Goal: Find specific page/section: Find specific page/section

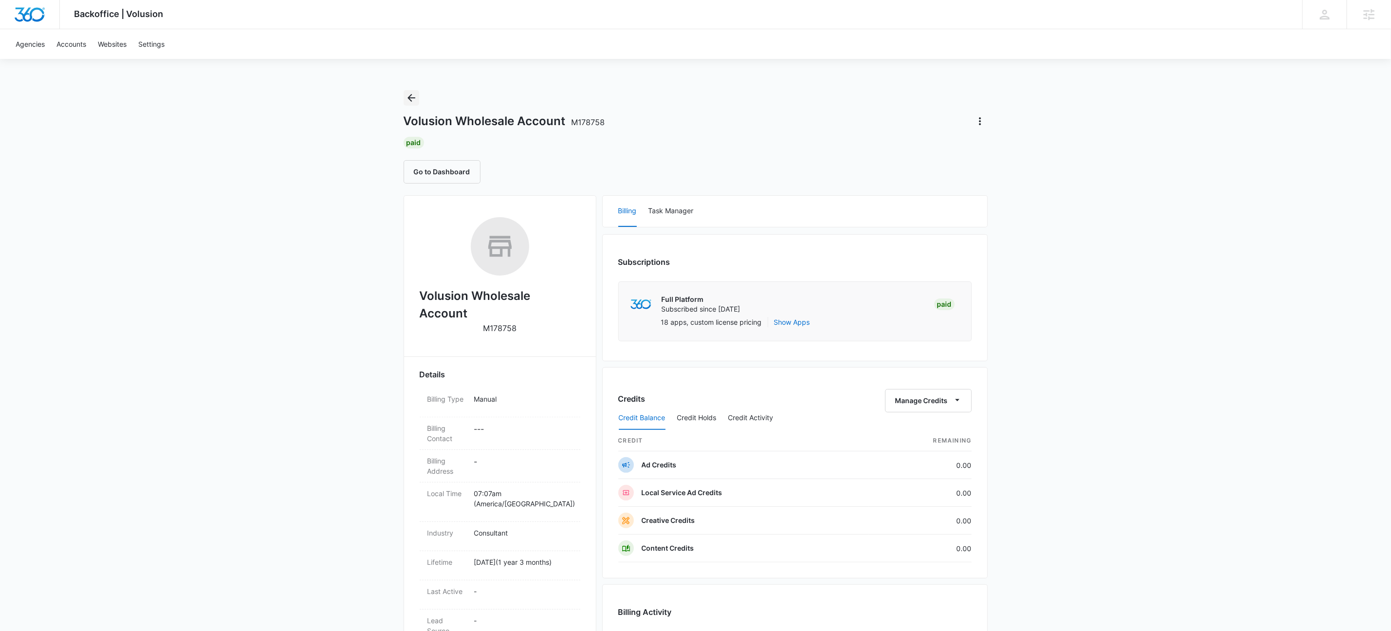
click at [410, 97] on icon "Back" at bounding box center [412, 98] width 12 height 12
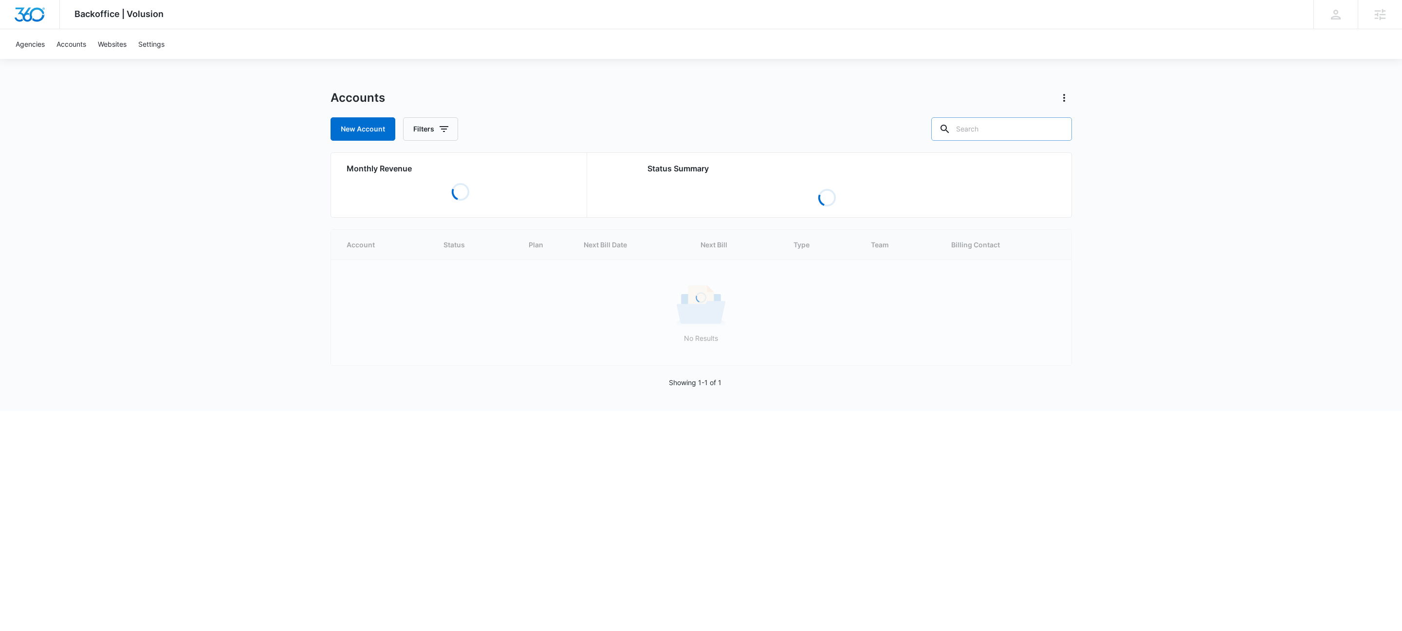
click at [1042, 122] on input "text" at bounding box center [1001, 128] width 141 height 23
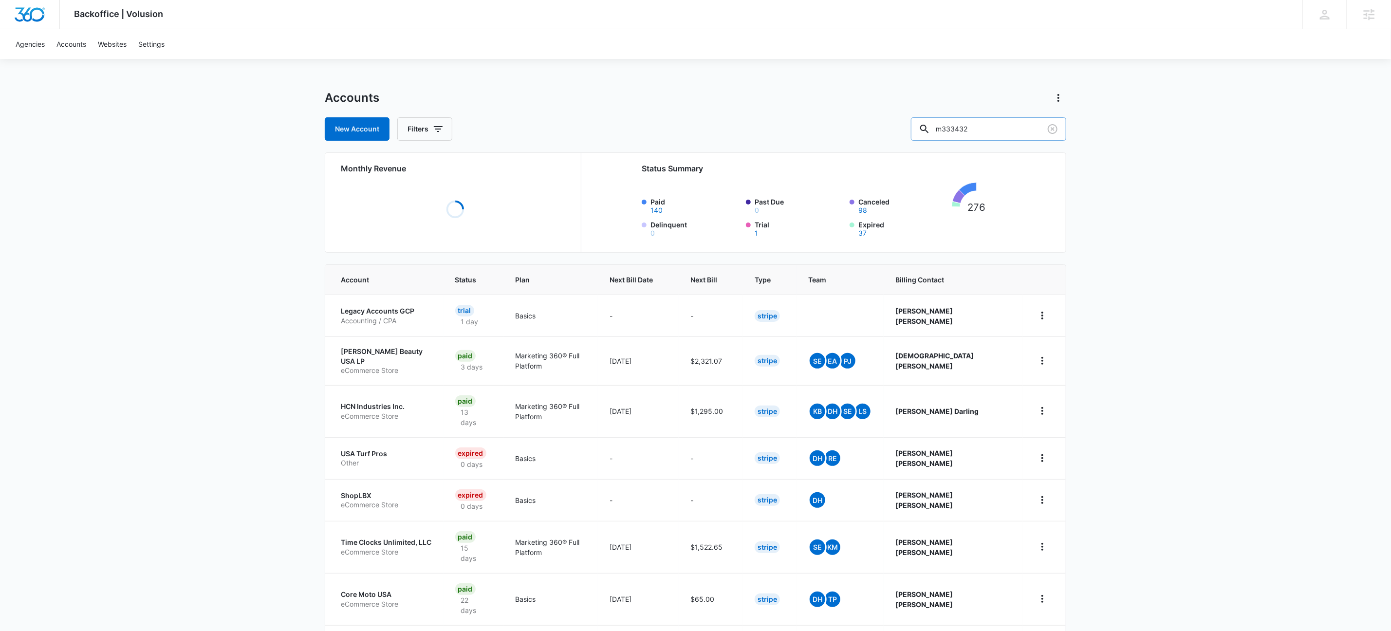
type input "m333432"
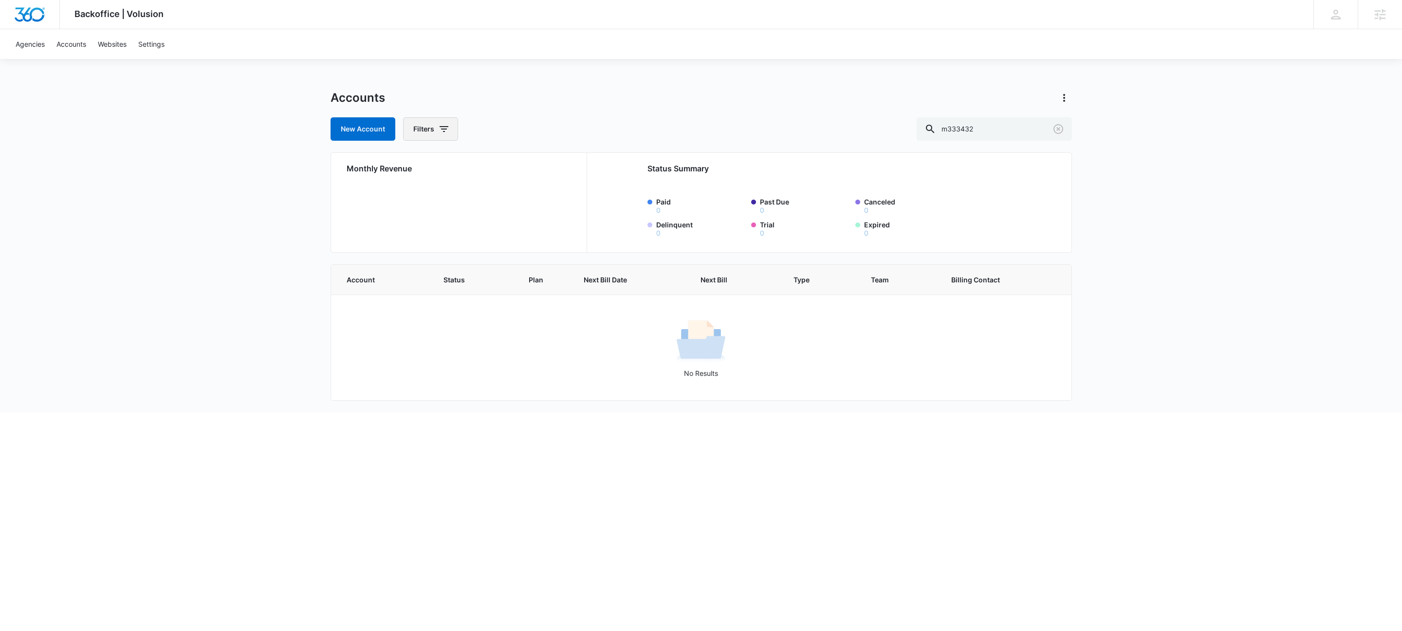
click at [429, 130] on button "Filters" at bounding box center [430, 128] width 55 height 23
click at [518, 166] on icon "Show Agency filters" at bounding box center [520, 165] width 12 height 12
click at [447, 194] on label "Search All Agencies" at bounding box center [471, 197] width 112 height 10
click at [416, 197] on input "Search All Agencies" at bounding box center [415, 197] width 0 height 0
checkbox input "true"
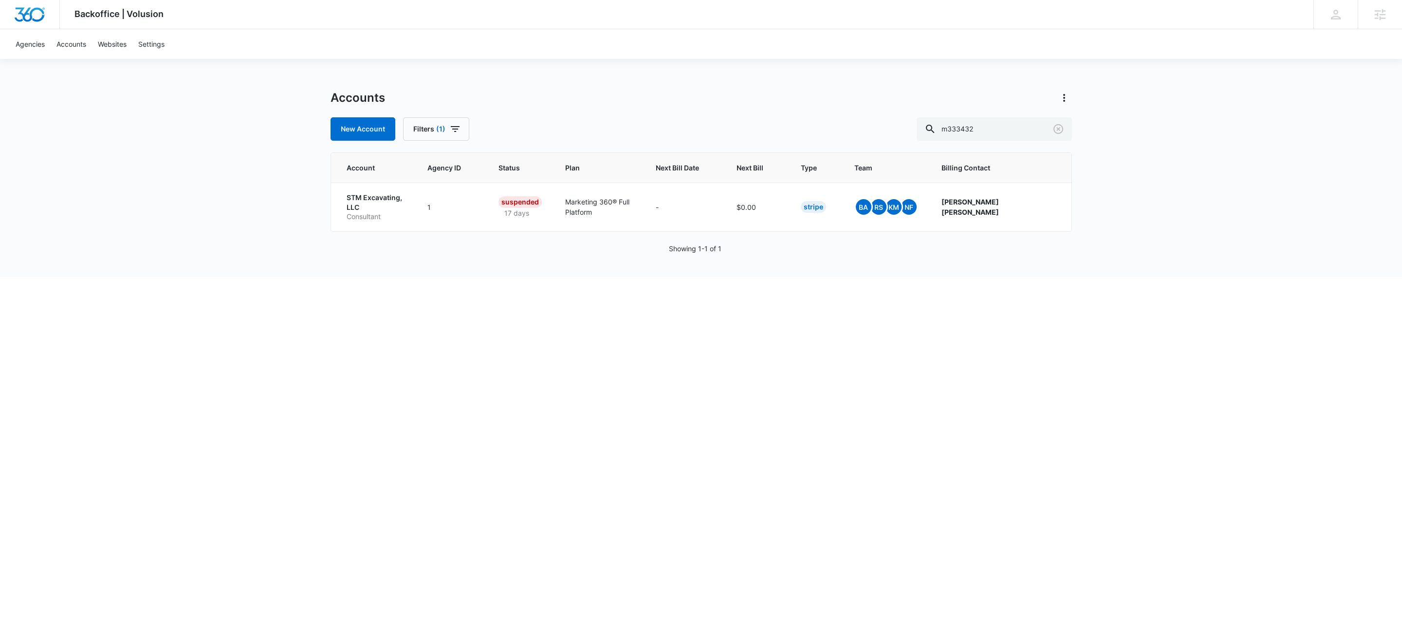
click at [290, 432] on html "Backoffice | Volusion Apps Settings KW Kait Weagraff [EMAIL_ADDRESS][PERSON_NAM…" at bounding box center [701, 315] width 1402 height 631
click at [360, 212] on p "Consultant" at bounding box center [376, 217] width 58 height 10
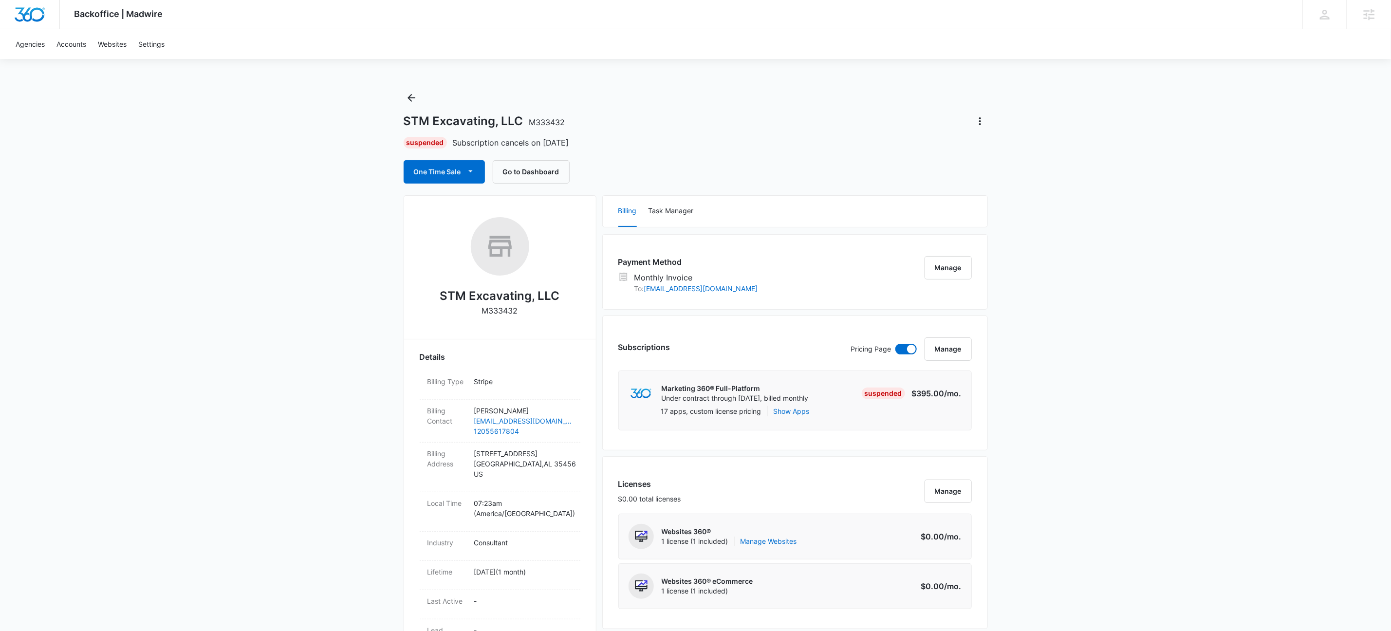
click at [836, 163] on div "One Time Sale Go to Dashboard" at bounding box center [696, 171] width 584 height 23
click at [412, 94] on icon "Back" at bounding box center [412, 98] width 12 height 12
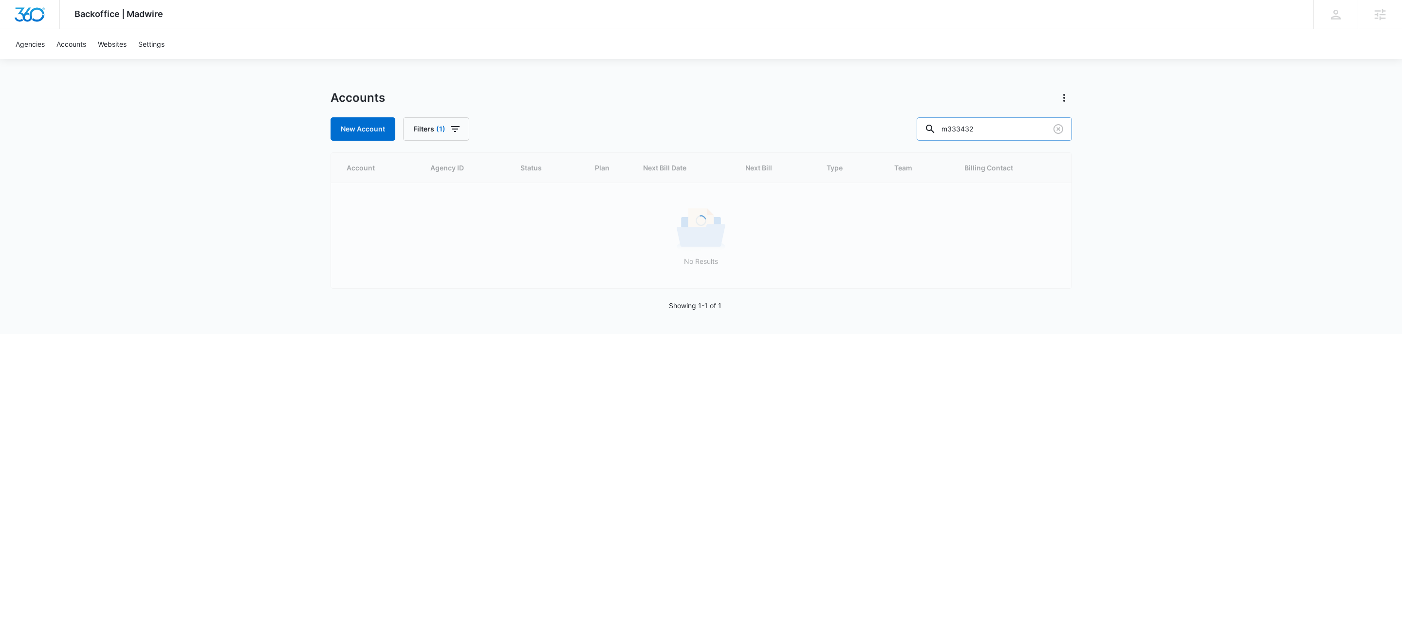
click at [1020, 130] on input "m333432" at bounding box center [994, 128] width 155 height 23
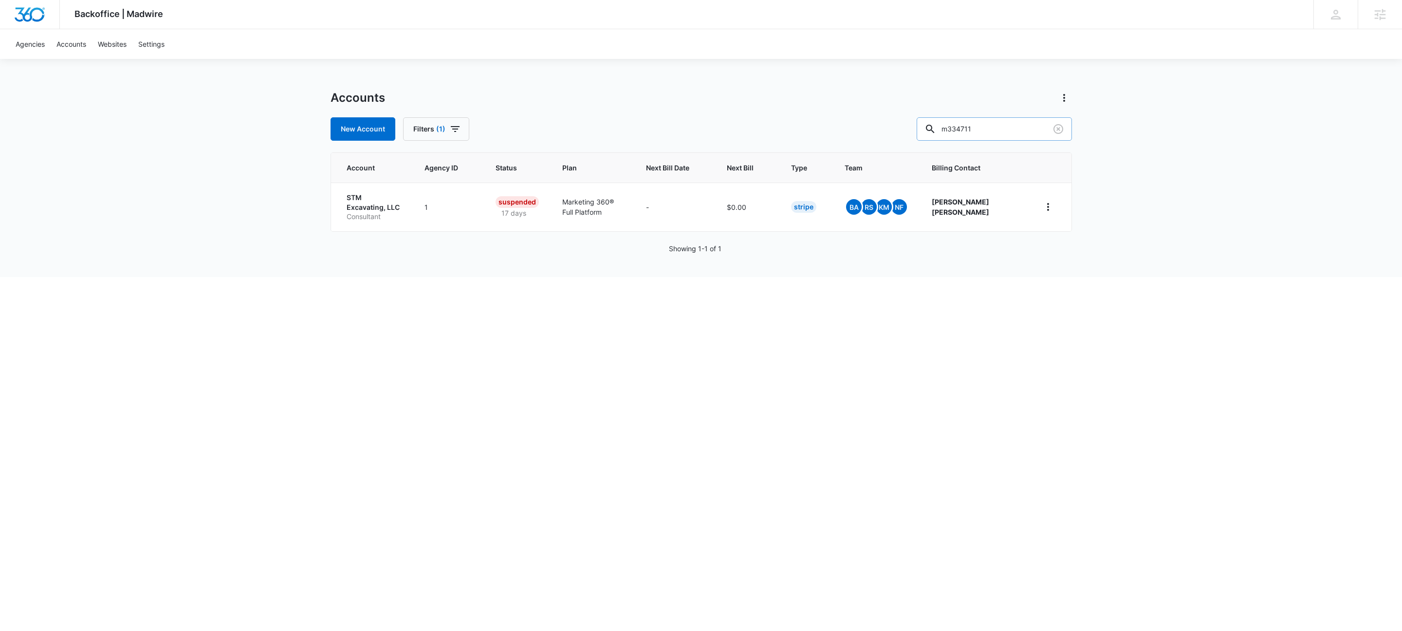
type input "m334711"
click at [368, 204] on p "White Pine Tree Services" at bounding box center [377, 202] width 61 height 19
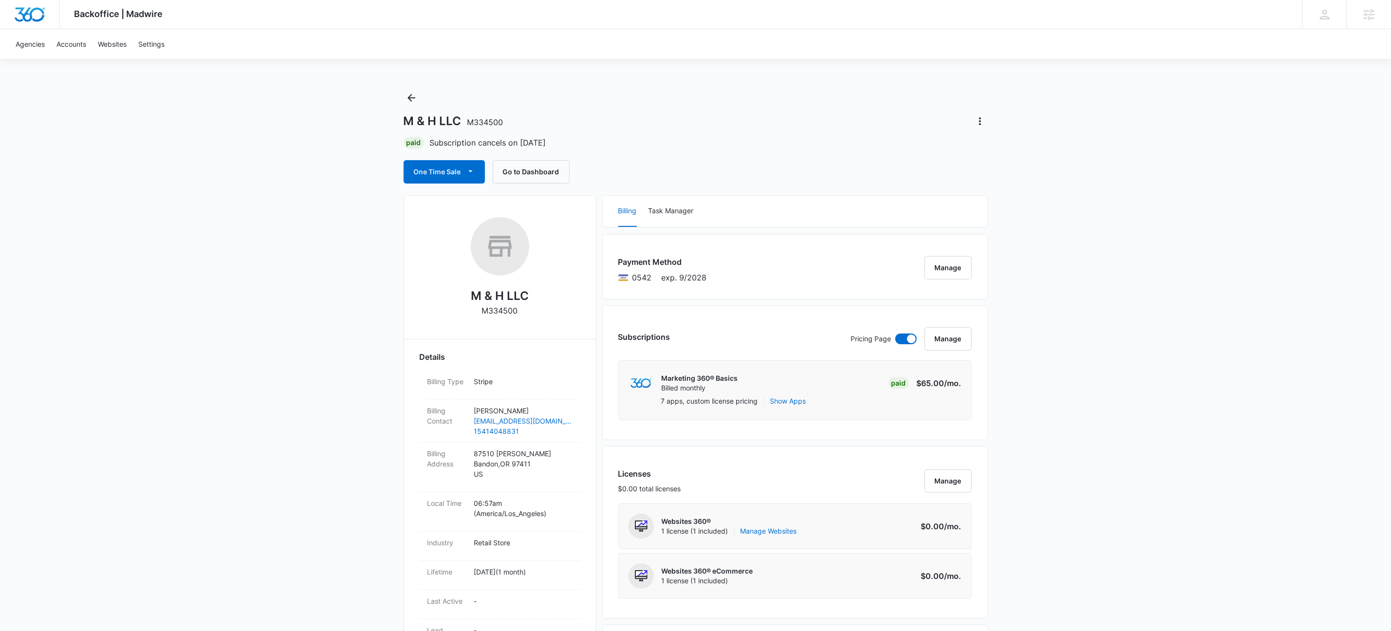
click at [792, 106] on div "M & H LLC M334500 Paid Subscription cancels on [DATE] One Time Sale Go to Dashb…" at bounding box center [696, 136] width 584 height 93
drag, startPoint x: 307, startPoint y: 290, endPoint x: 340, endPoint y: 291, distance: 32.6
click at [489, 314] on p "M334500" at bounding box center [500, 311] width 36 height 12
click at [496, 313] on p "M334500" at bounding box center [500, 311] width 36 height 12
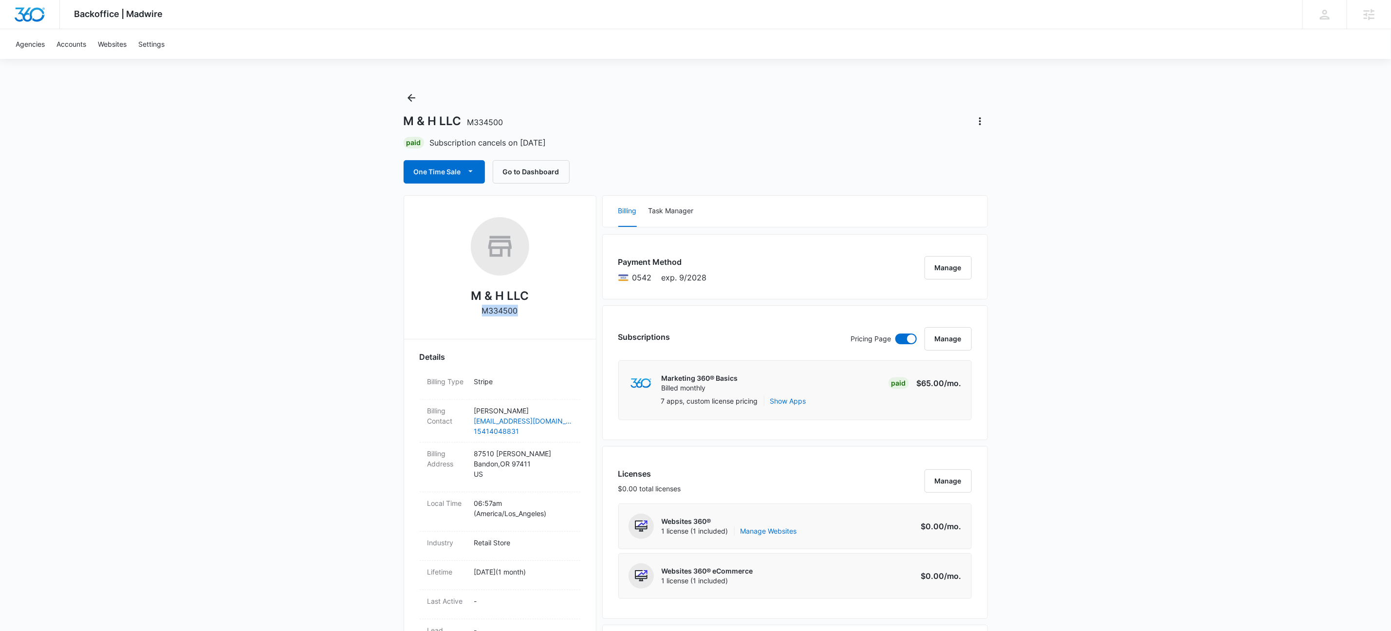
click at [496, 313] on p "M334500" at bounding box center [500, 311] width 36 height 12
copy p "M334500"
click at [513, 319] on div "M & H LLC M334500" at bounding box center [500, 270] width 161 height 106
click at [514, 310] on p "M334500" at bounding box center [500, 311] width 36 height 12
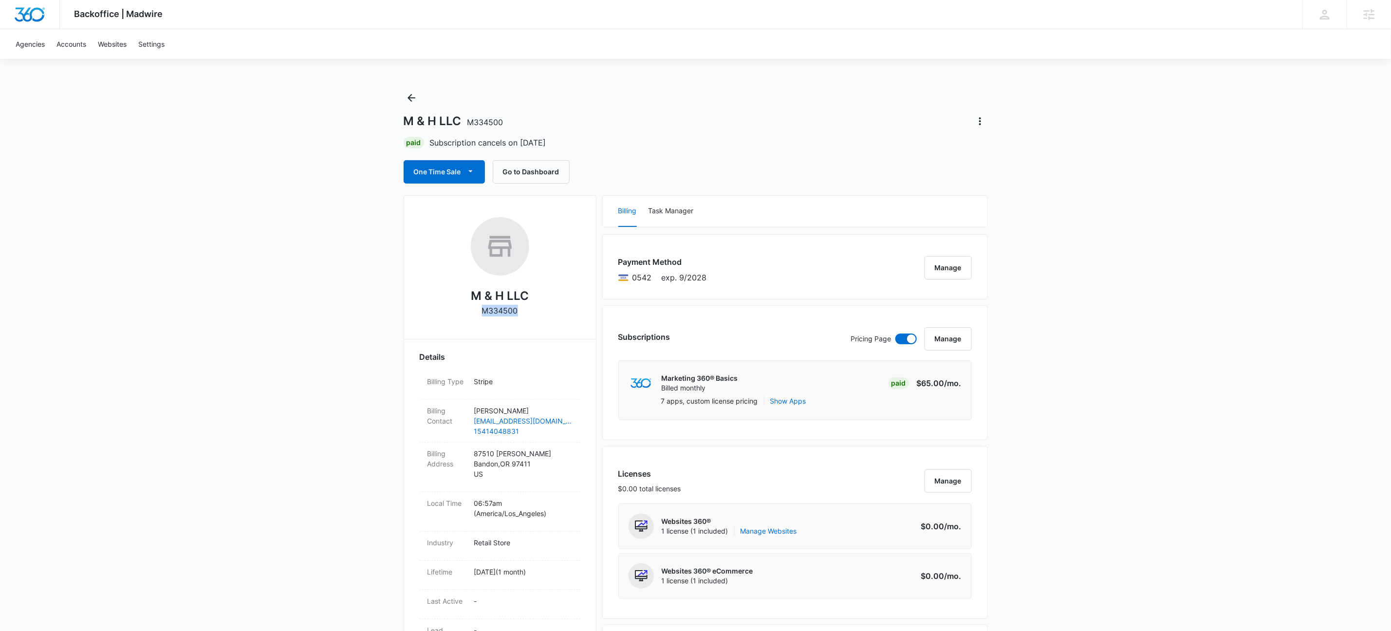
copy p "M334500"
